Goal: Transaction & Acquisition: Subscribe to service/newsletter

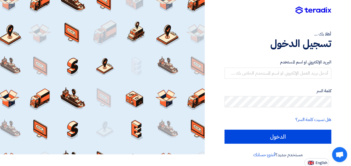
scroll to position [13, 0]
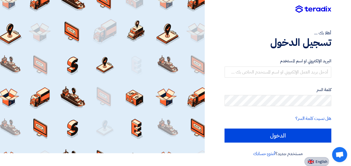
click at [313, 159] on button "English" at bounding box center [317, 161] width 25 height 9
type input "Sign in"
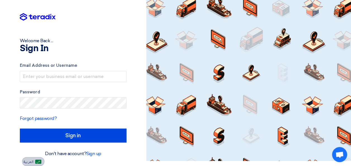
scroll to position [5, 0]
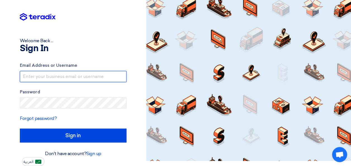
click at [62, 76] on input "text" at bounding box center [73, 76] width 107 height 11
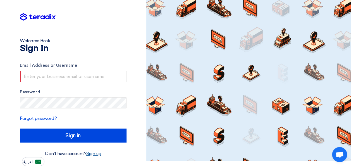
click at [93, 153] on link "Sign up" at bounding box center [93, 153] width 15 height 5
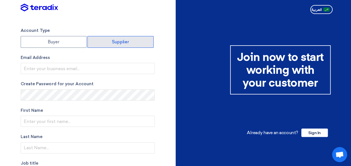
click at [131, 45] on label "Supplier" at bounding box center [121, 42] width 66 height 12
click at [131, 45] on input "Supplier" at bounding box center [121, 41] width 66 height 11
radio input "true"
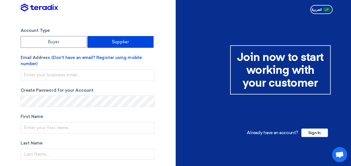
click at [131, 45] on label "Supplier" at bounding box center [121, 42] width 66 height 12
click at [131, 45] on input "Supplier" at bounding box center [121, 41] width 66 height 11
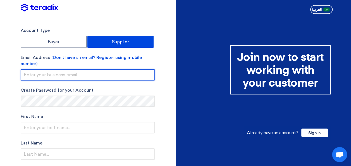
click at [58, 74] on input "email" at bounding box center [88, 74] width 134 height 11
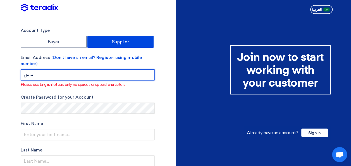
type input "س"
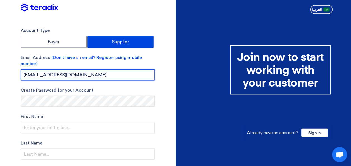
type input "[EMAIL_ADDRESS][DOMAIN_NAME]"
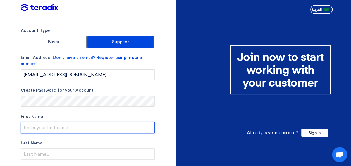
click at [52, 129] on input "text" at bounding box center [88, 127] width 134 height 11
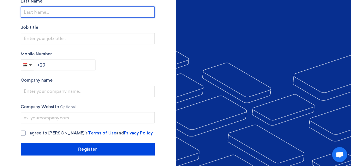
click at [75, 13] on input "text" at bounding box center [88, 11] width 134 height 11
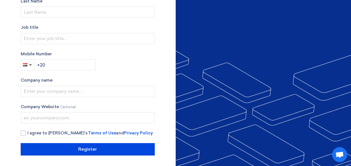
click at [161, 13] on div "Account Type Buyer Supplier Email Address (Don't have an email? Register using …" at bounding box center [95, 20] width 159 height 270
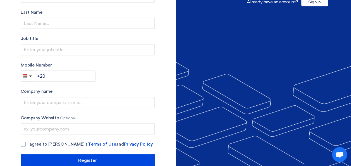
scroll to position [120, 0]
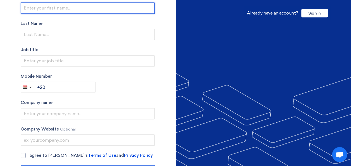
click at [67, 8] on input "text" at bounding box center [88, 8] width 134 height 11
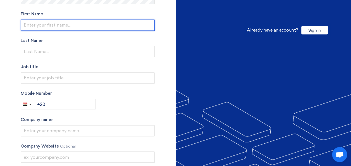
scroll to position [97, 0]
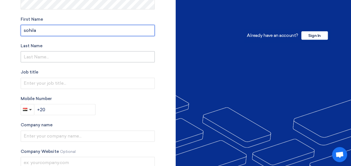
type input "sohila"
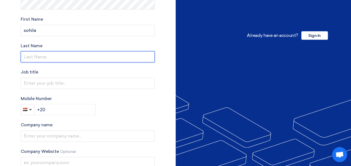
click at [34, 53] on input "text" at bounding box center [88, 56] width 134 height 11
type input "sayed"
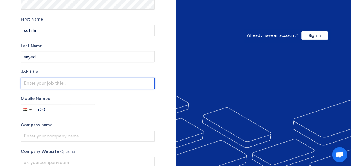
click at [51, 82] on input "text" at bounding box center [88, 83] width 134 height 11
type input "sales"
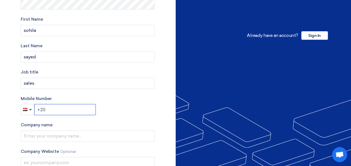
click at [75, 114] on input "+20" at bounding box center [65, 109] width 62 height 11
drag, startPoint x: 75, startPoint y: 114, endPoint x: 82, endPoint y: 140, distance: 26.6
click at [82, 140] on div "Account Type Buyer Supplier Email Address (Don't have an email? Register using …" at bounding box center [88, 65] width 134 height 270
type input "[PHONE_NUMBER]"
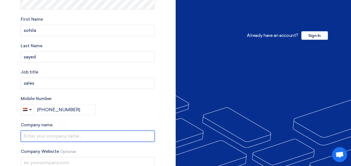
click at [82, 140] on input "text" at bounding box center [88, 136] width 134 height 11
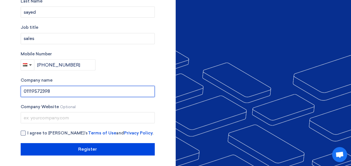
type input "01119572398"
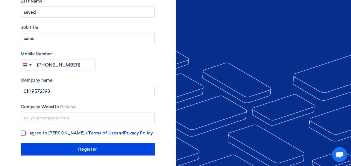
click at [23, 132] on div at bounding box center [23, 133] width 5 height 5
click at [27, 132] on input "I agree to [PERSON_NAME]’s Terms of Use and Privacy Policy ." at bounding box center [94, 135] width 134 height 11
checkbox input "true"
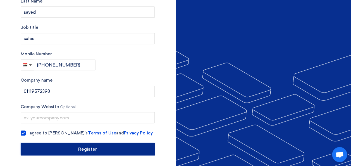
click at [40, 149] on input "Register" at bounding box center [88, 149] width 134 height 12
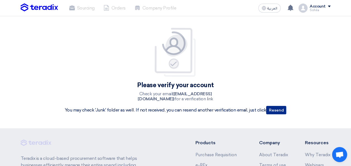
click at [284, 114] on button "Resend" at bounding box center [276, 110] width 20 height 8
